Goal: Navigation & Orientation: Understand site structure

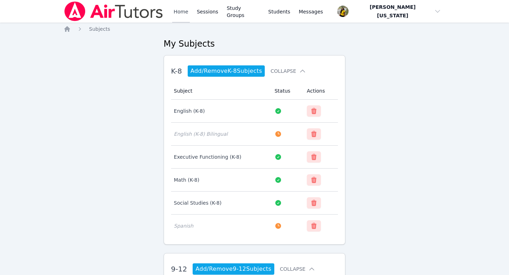
click at [179, 14] on link "Home" at bounding box center [180, 11] width 17 height 23
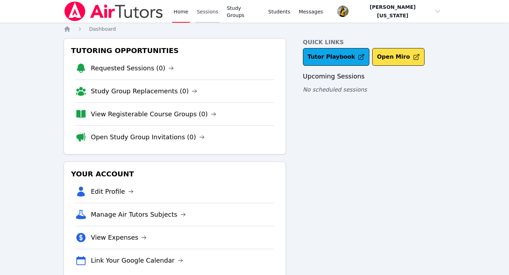
click at [212, 6] on link "Sessions" at bounding box center [207, 11] width 24 height 23
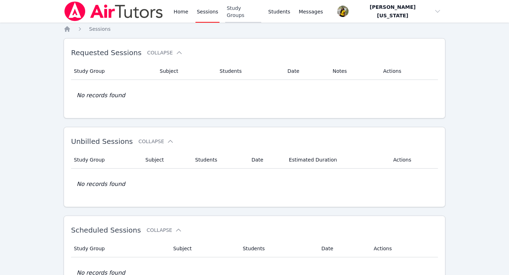
click at [241, 11] on link "Study Groups" at bounding box center [243, 11] width 36 height 23
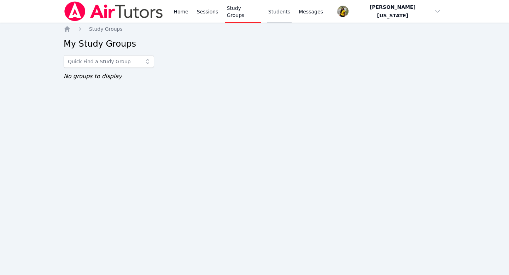
click at [275, 13] on link "Students" at bounding box center [279, 11] width 25 height 23
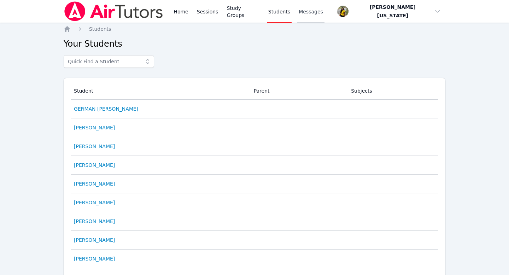
click at [307, 13] on span "Messages" at bounding box center [310, 11] width 24 height 7
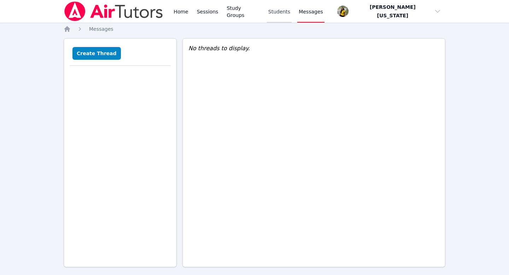
click at [270, 10] on link "Students" at bounding box center [279, 11] width 25 height 23
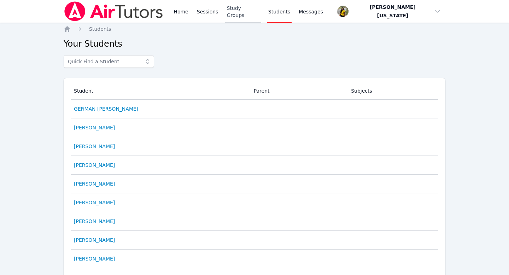
click at [245, 10] on link "Study Groups" at bounding box center [243, 11] width 36 height 23
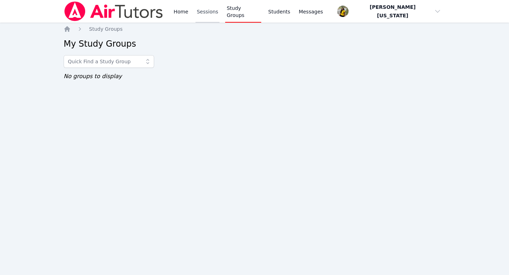
click at [215, 12] on link "Sessions" at bounding box center [207, 11] width 24 height 23
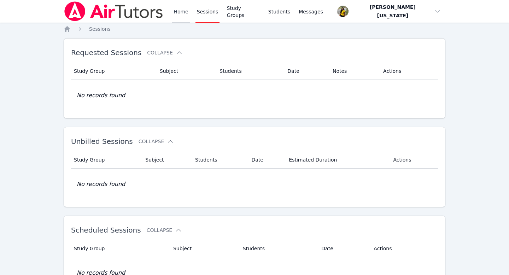
click at [183, 13] on link "Home" at bounding box center [180, 11] width 17 height 23
